Goal: Information Seeking & Learning: Learn about a topic

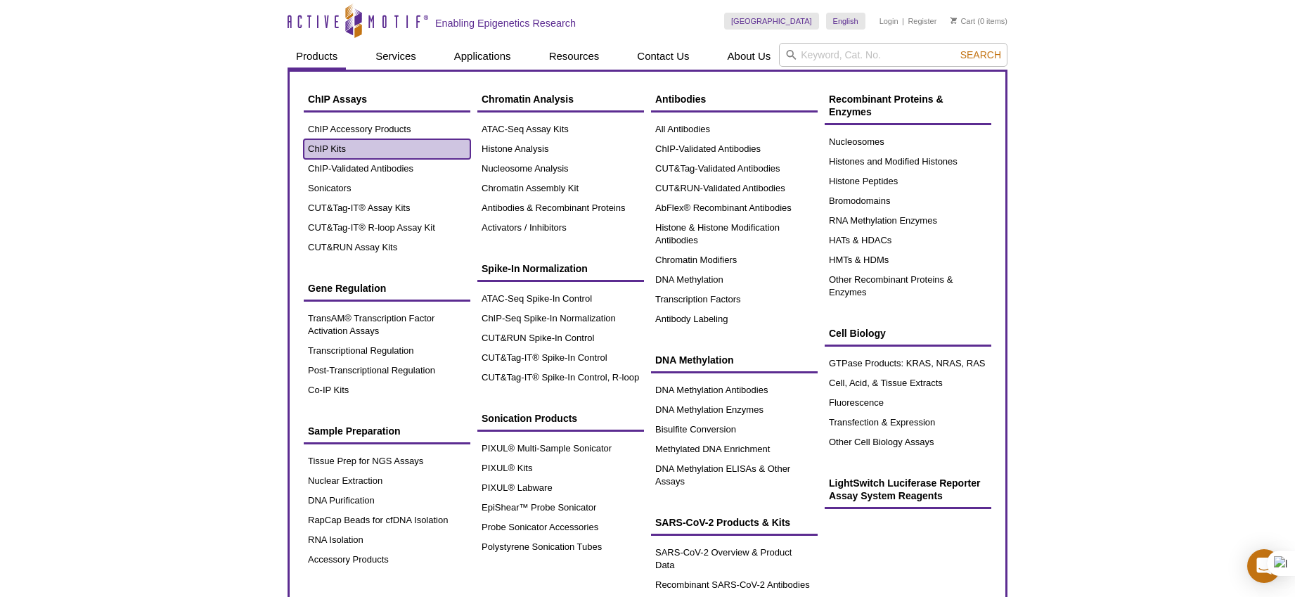
click at [370, 144] on link "ChIP Kits" at bounding box center [387, 149] width 167 height 20
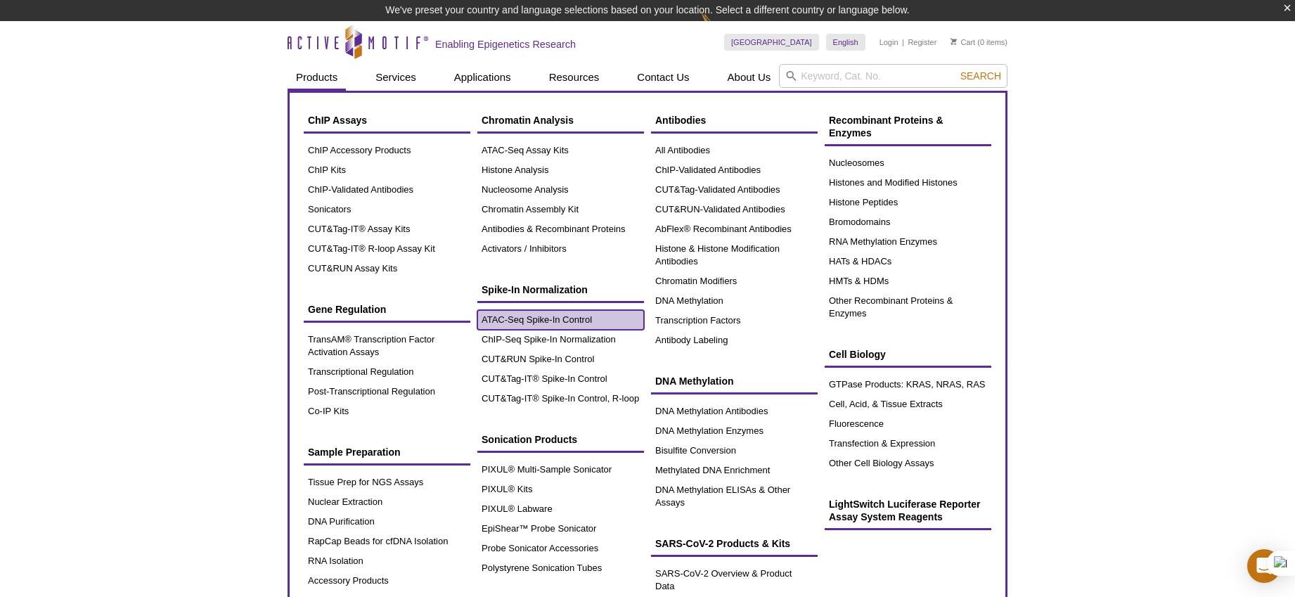
click at [603, 317] on link "ATAC-Seq Spike-In Control" at bounding box center [560, 320] width 167 height 20
